Goal: Task Accomplishment & Management: Manage account settings

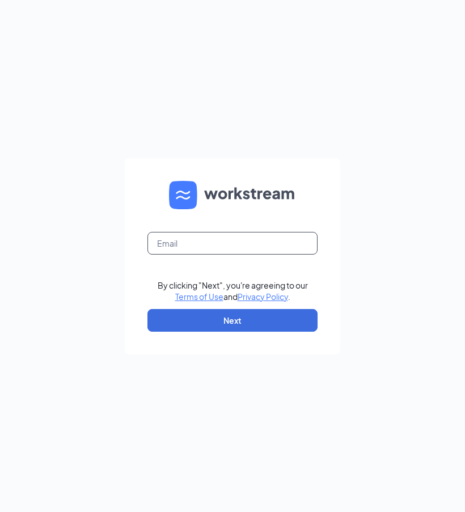
click at [198, 243] on input "text" at bounding box center [232, 243] width 170 height 23
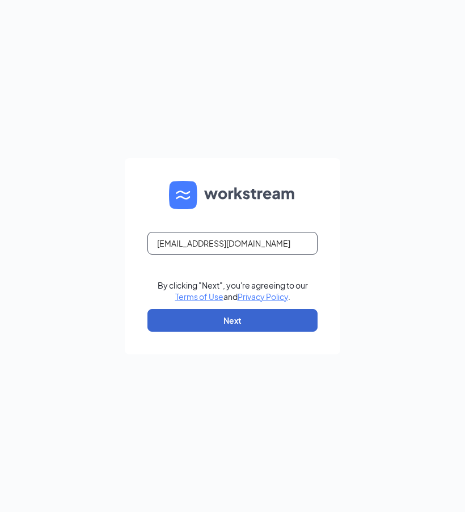
type input "[EMAIL_ADDRESS][DOMAIN_NAME]"
click at [210, 320] on button "Next" at bounding box center [232, 320] width 170 height 23
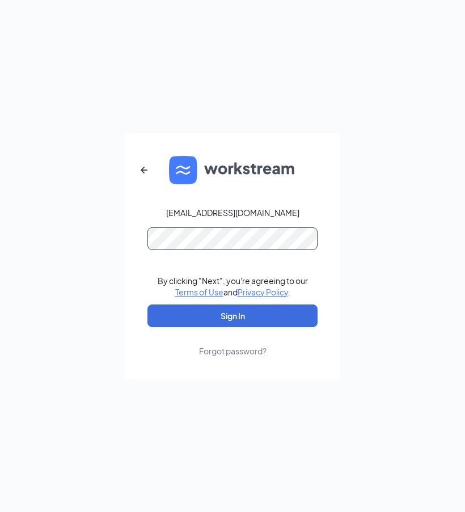
click at [147, 304] on button "Sign In" at bounding box center [232, 315] width 170 height 23
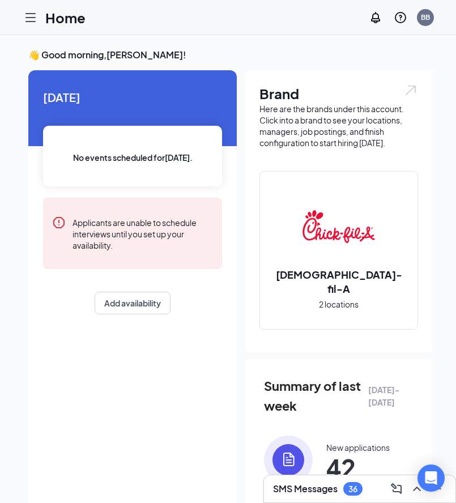
click at [203, 377] on div "[DATE] No events scheduled for [DATE] . Applicants are unable to schedule inter…" at bounding box center [132, 289] width 209 height 438
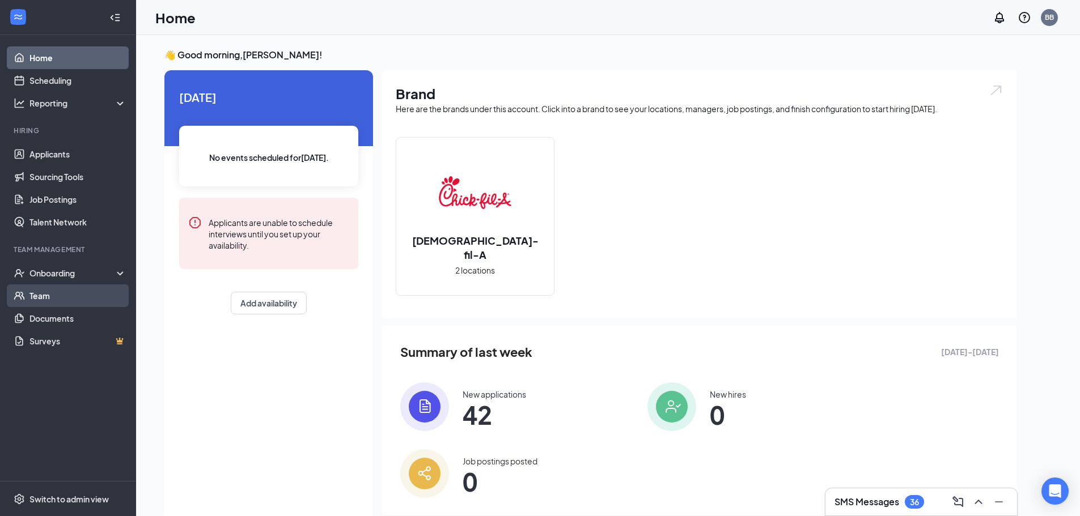
click at [38, 293] on link "Team" at bounding box center [77, 295] width 97 height 23
